Goal: Information Seeking & Learning: Check status

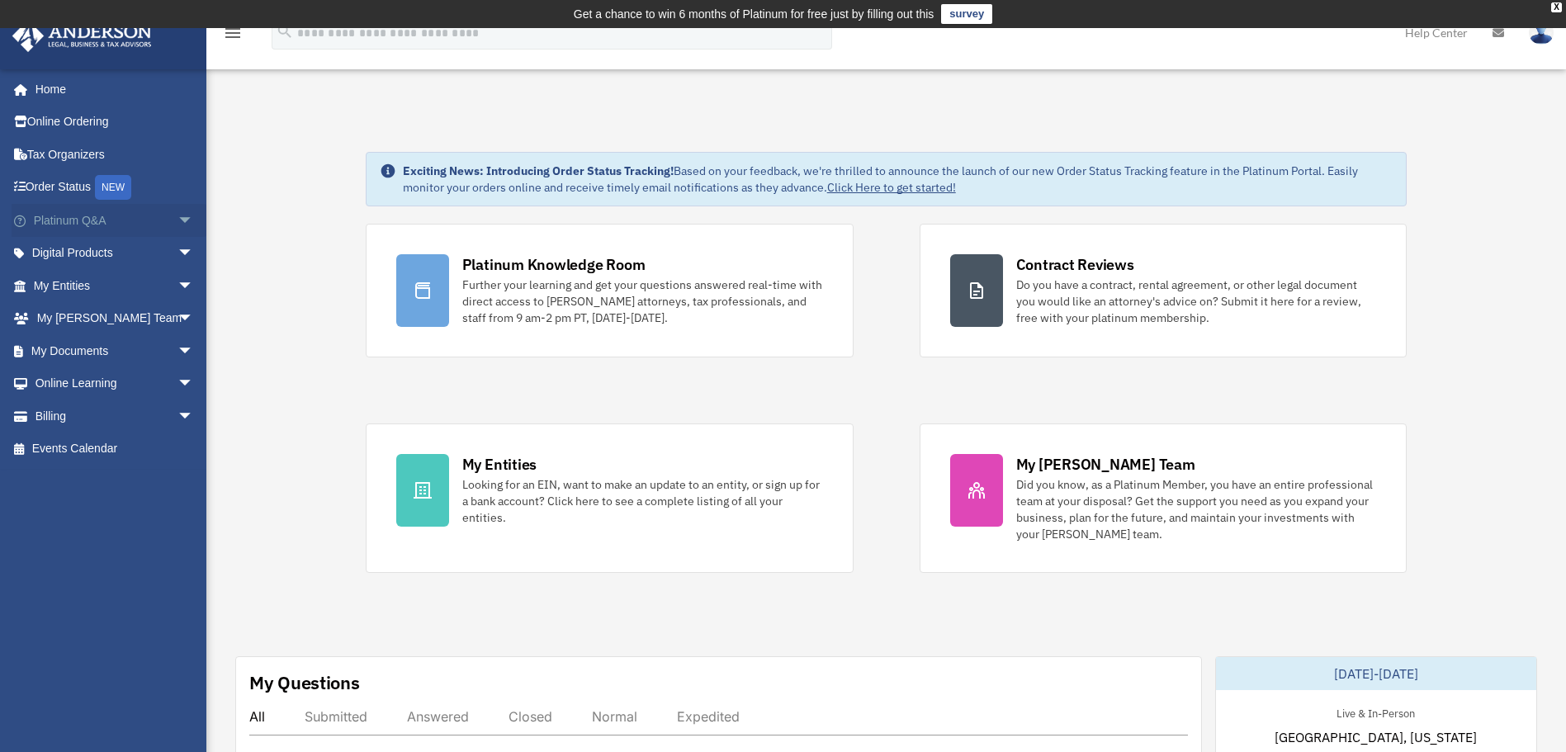
click at [102, 218] on link "Platinum Q&A arrow_drop_down" at bounding box center [115, 220] width 207 height 33
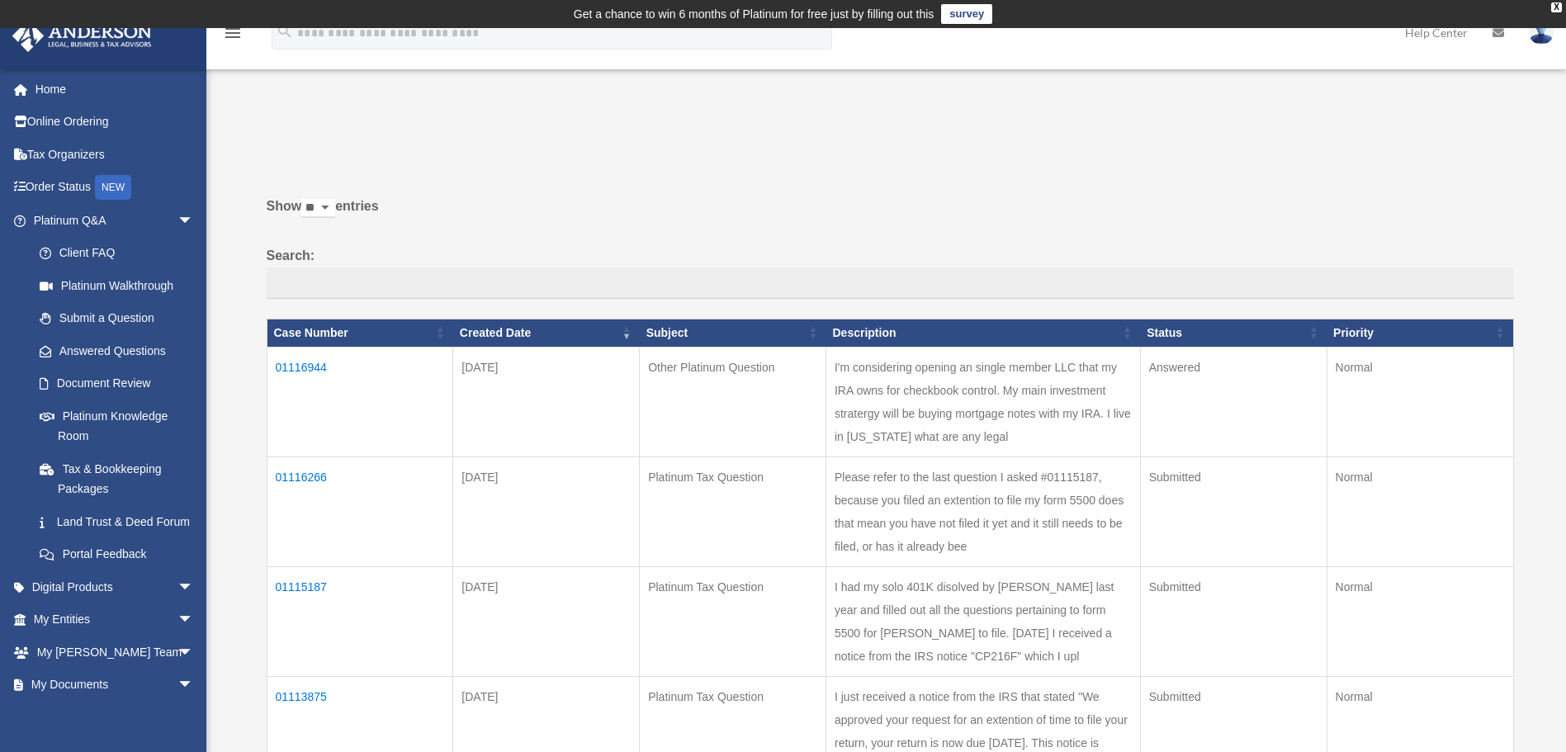
click at [302, 360] on td "01116944" at bounding box center [360, 402] width 187 height 110
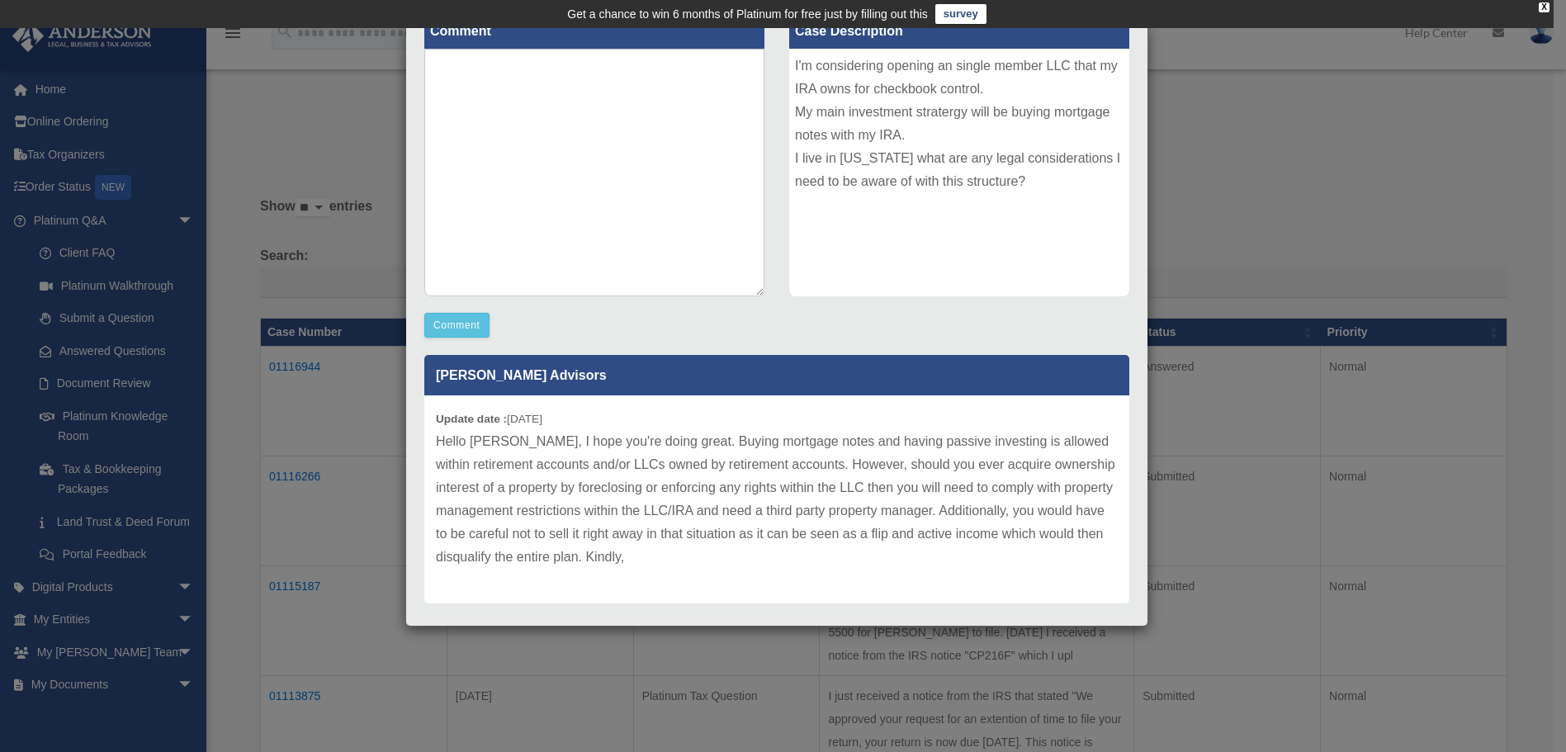
scroll to position [243, 0]
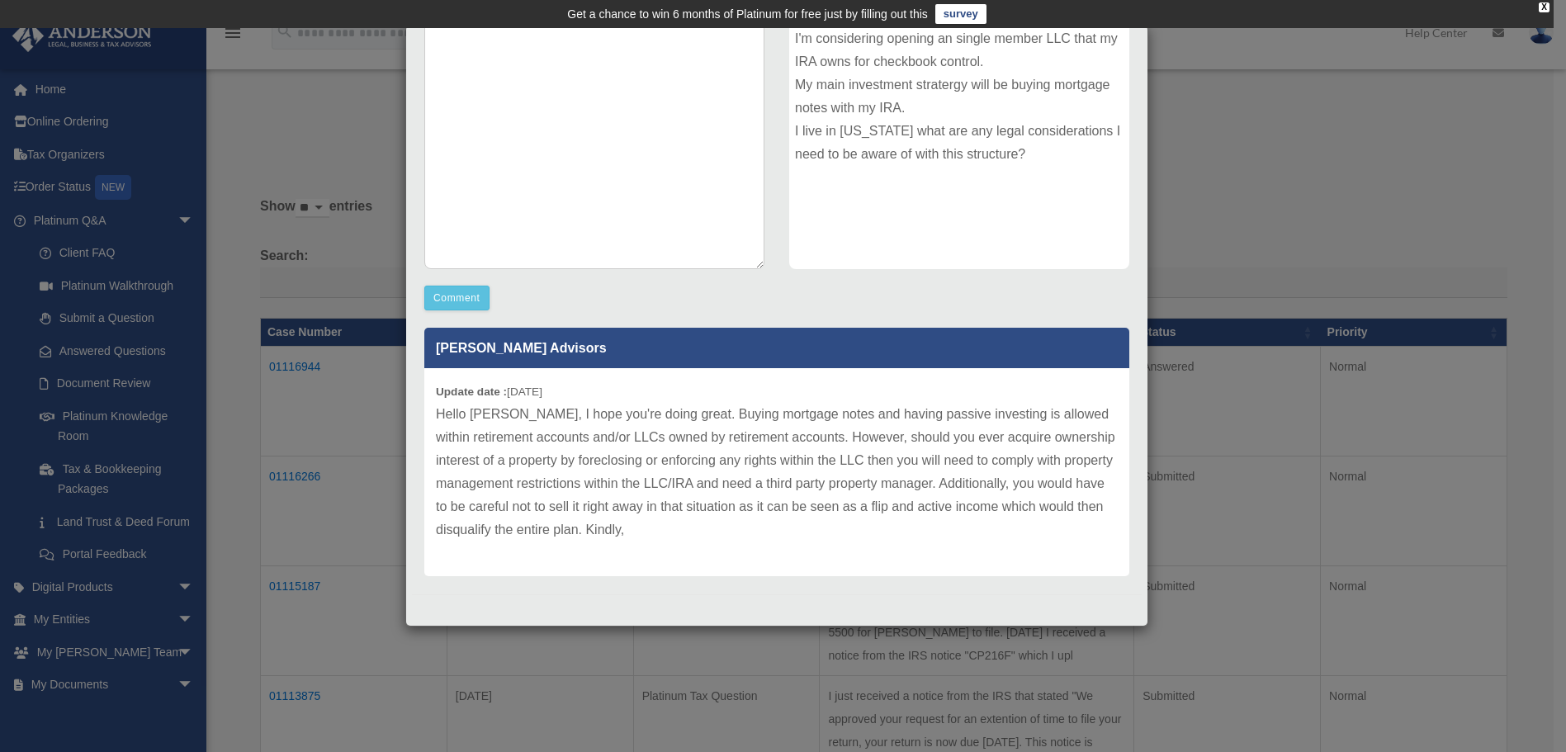
click at [1300, 217] on div "Case Detail × Other Platinum Question Case Number 01116944 Created Date [DATE] …" at bounding box center [783, 376] width 1566 height 752
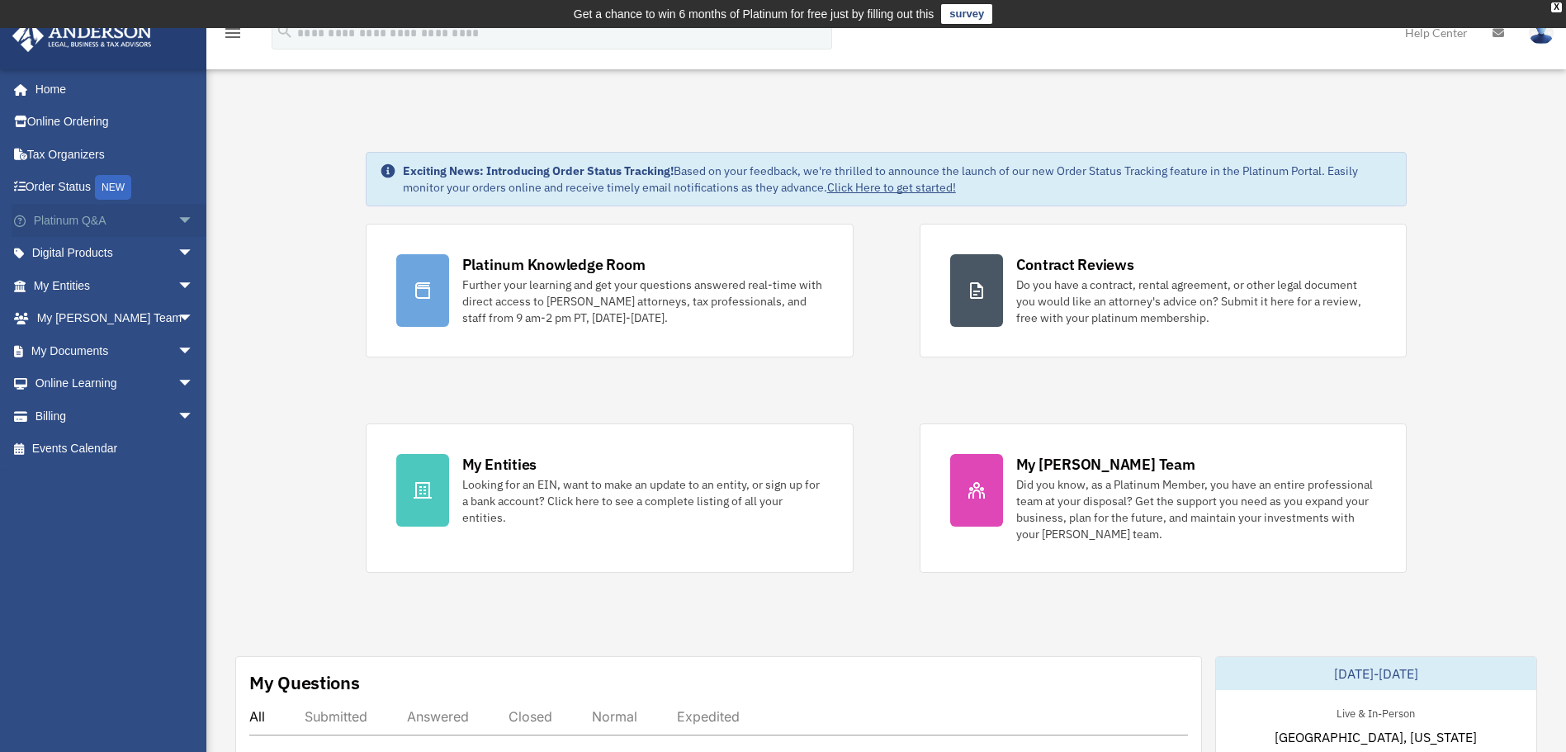
click at [92, 215] on link "Platinum Q&A arrow_drop_down" at bounding box center [115, 220] width 207 height 33
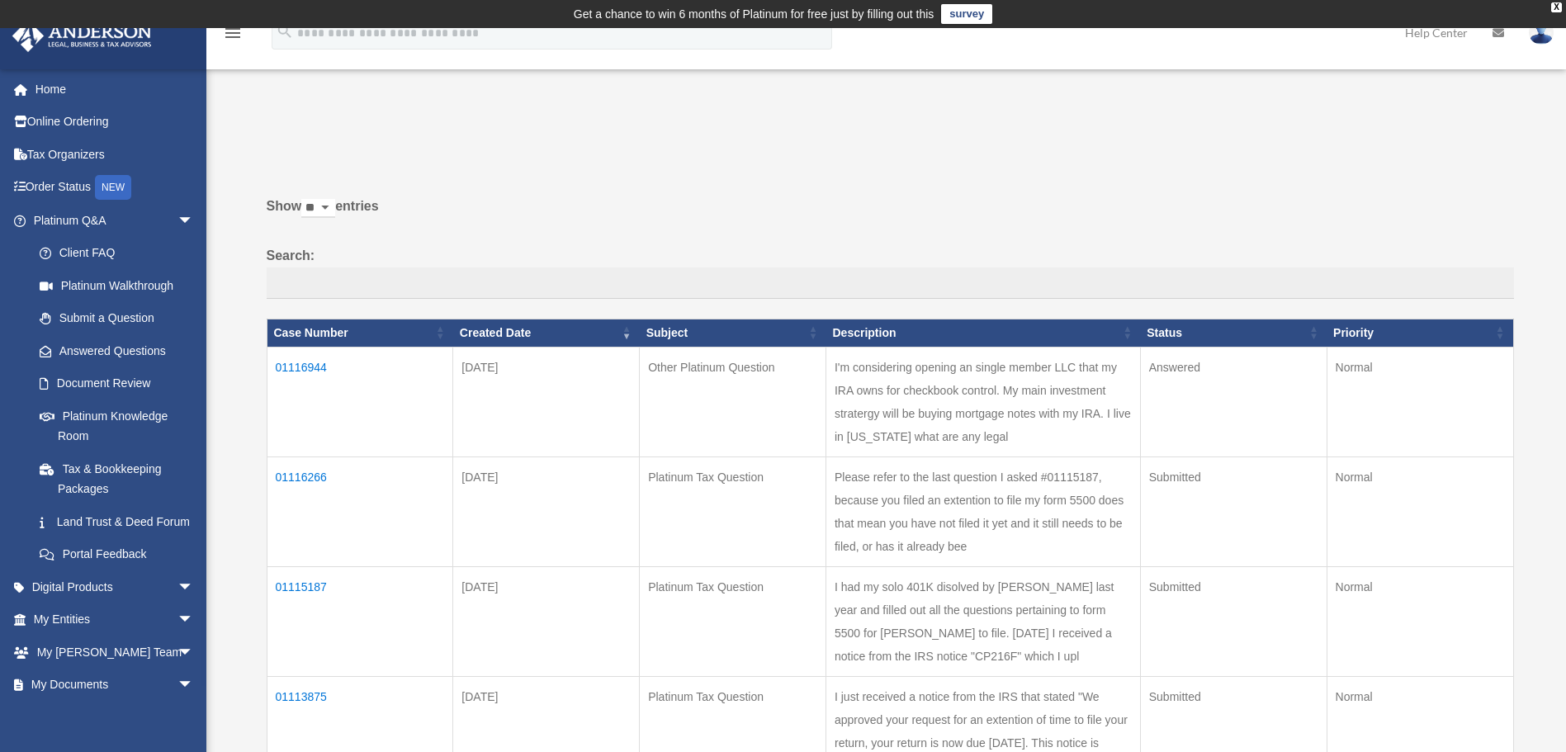
click at [286, 362] on td "01116944" at bounding box center [360, 402] width 187 height 110
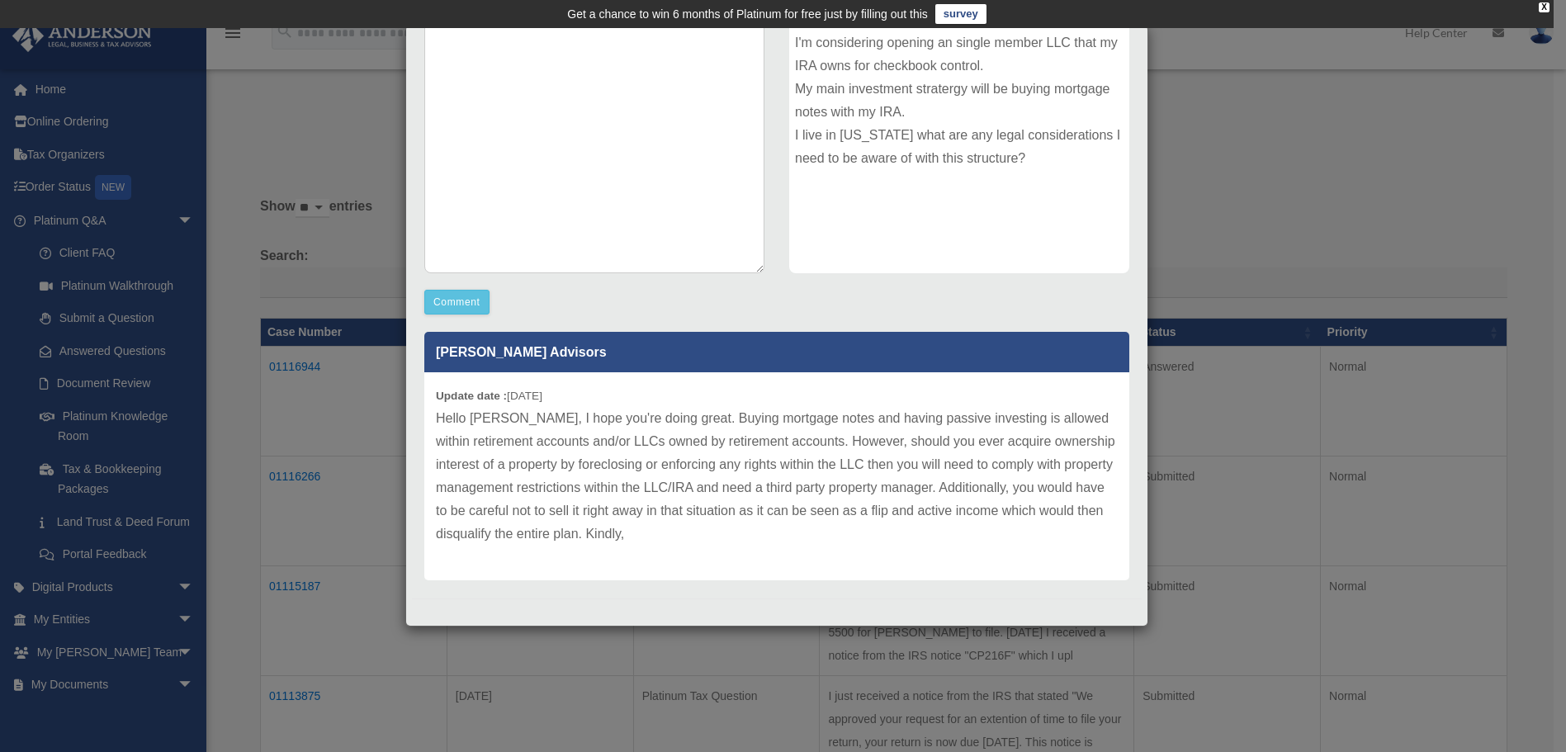
scroll to position [243, 0]
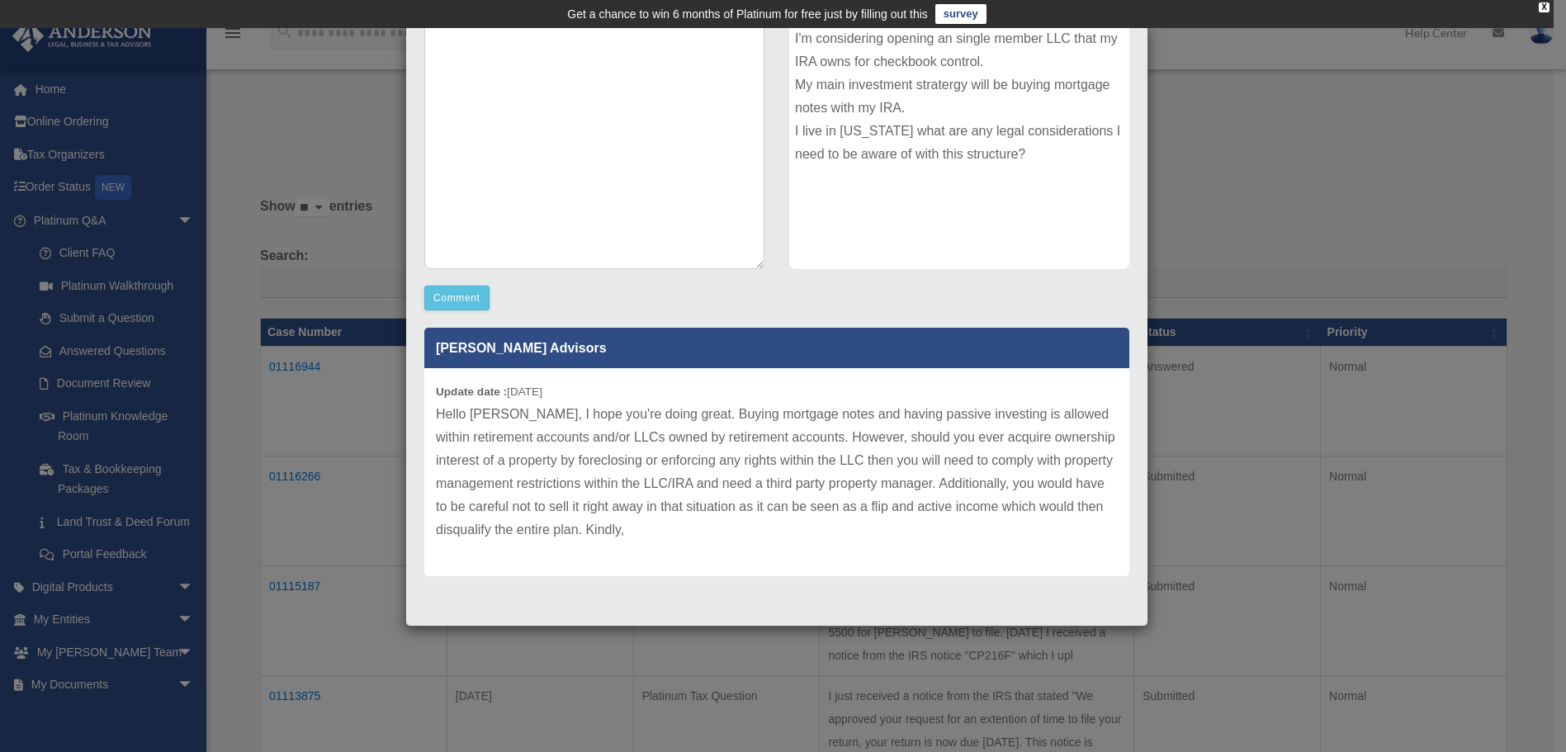
click at [1285, 234] on div "Case Detail × Other Platinum Question Case Number 01116944 Created Date Septemb…" at bounding box center [783, 376] width 1566 height 752
